Goal: Information Seeking & Learning: Learn about a topic

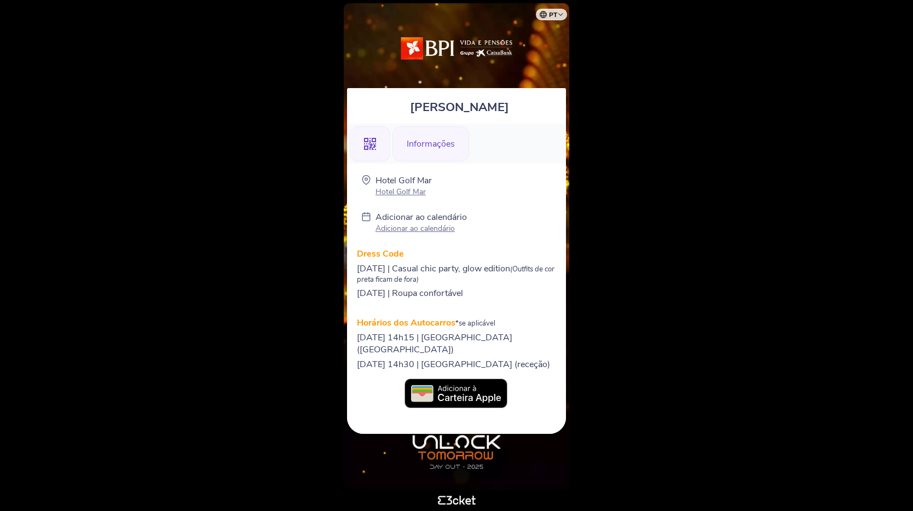
click at [370, 145] on icon at bounding box center [370, 144] width 12 height 12
click at [591, 210] on body "pt Português ([GEOGRAPHIC_DATA]) English Español Catalan [DEMOGRAPHIC_DATA] [PE…" at bounding box center [456, 255] width 904 height 503
